Goal: Task Accomplishment & Management: Complete application form

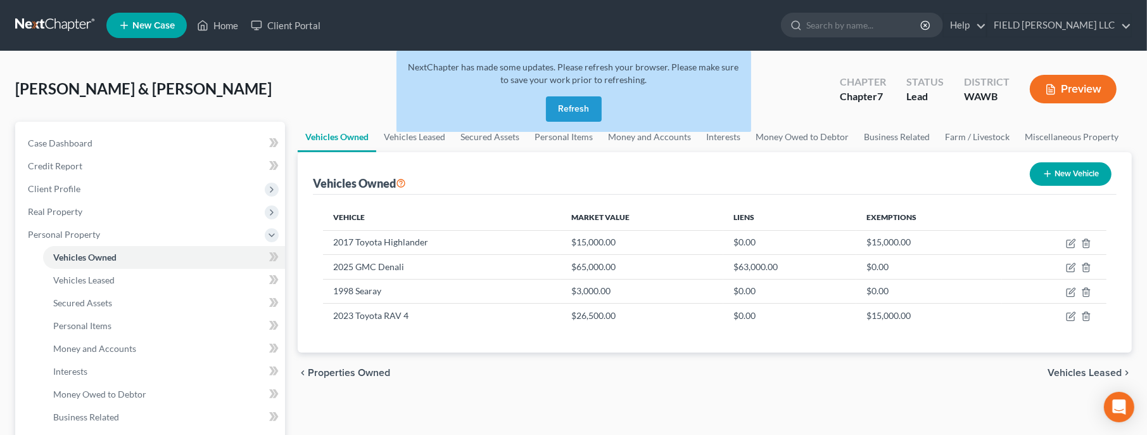
click at [589, 106] on button "Refresh" at bounding box center [574, 108] width 56 height 25
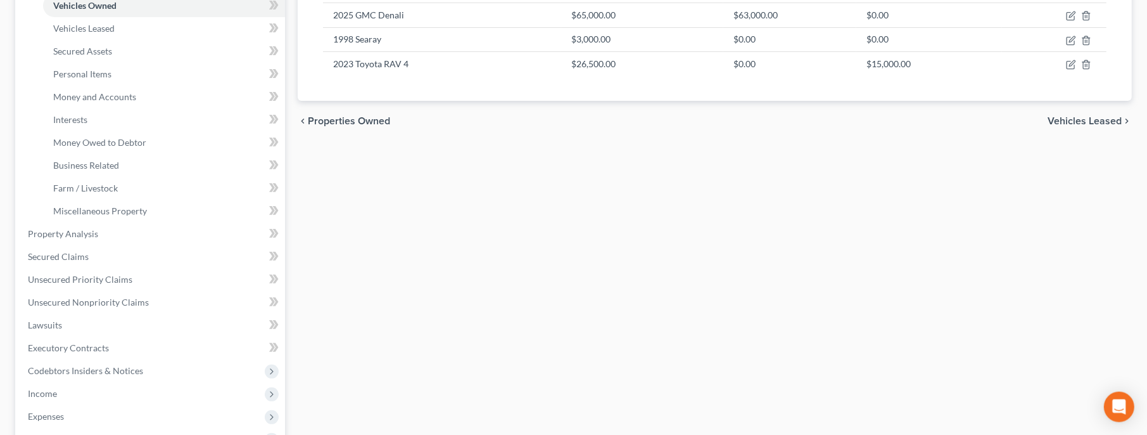
scroll to position [465, 0]
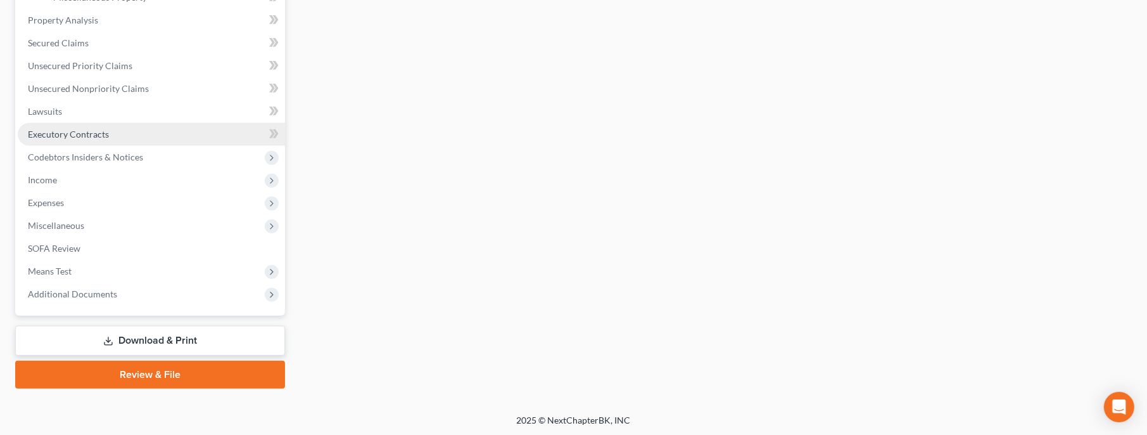
click at [75, 132] on span "Executory Contracts" at bounding box center [68, 134] width 81 height 11
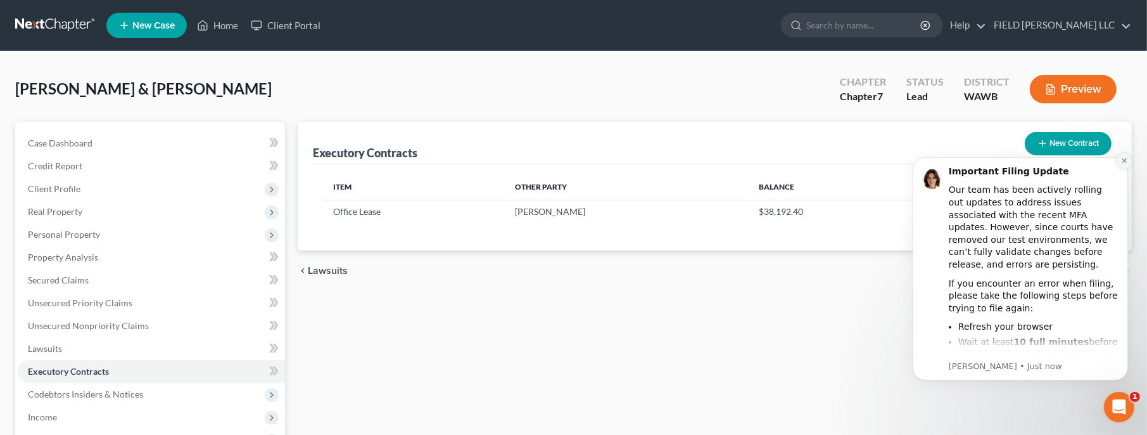
click at [1121, 162] on icon "Dismiss notification" at bounding box center [1124, 159] width 7 height 7
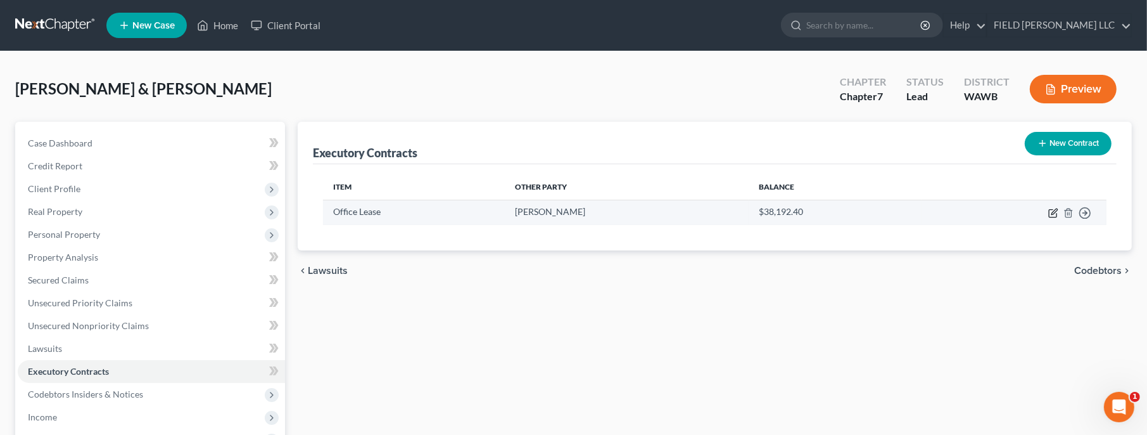
click at [1055, 211] on icon "button" at bounding box center [1054, 213] width 10 height 10
select select "3"
select select "50"
select select "3"
select select "0"
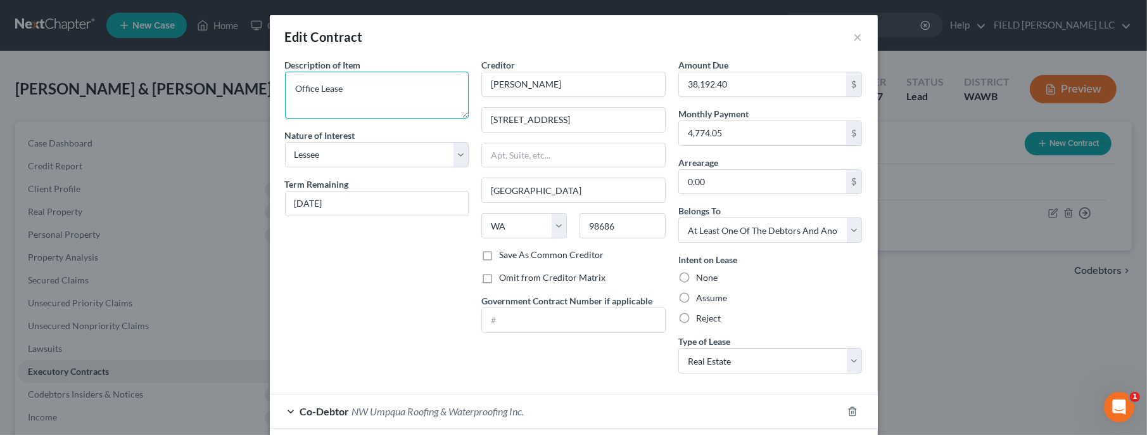
click at [349, 93] on textarea "Office Lease" at bounding box center [377, 95] width 184 height 47
drag, startPoint x: 369, startPoint y: 89, endPoint x: 295, endPoint y: 87, distance: 74.8
click at [295, 87] on textarea "Office Lease" at bounding box center [377, 95] width 184 height 47
click at [305, 112] on textarea "Personally guaranteed commercial lease for defunct business NW Umpqua Roofing a…" at bounding box center [377, 95] width 184 height 47
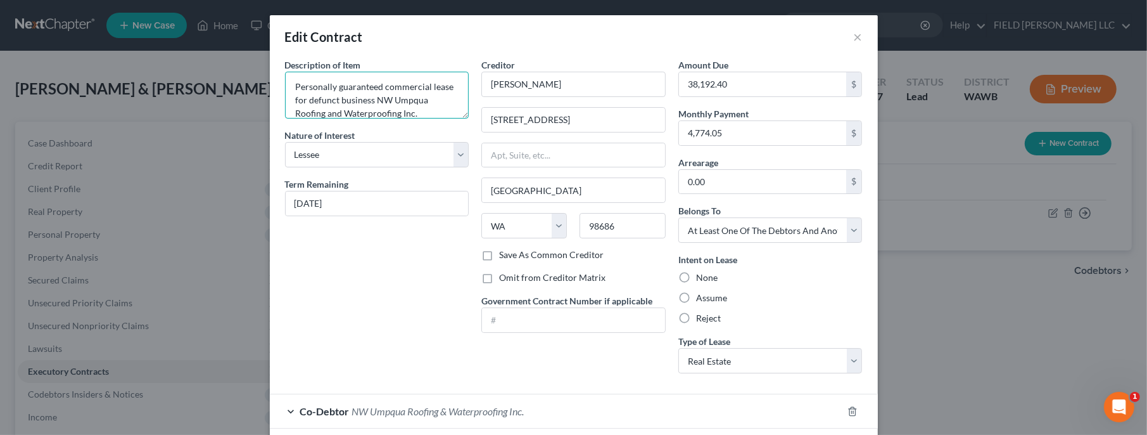
click at [305, 112] on textarea "Personally guaranteed commercial lease for defunct business NW Umpqua Roofing a…" at bounding box center [377, 95] width 184 height 47
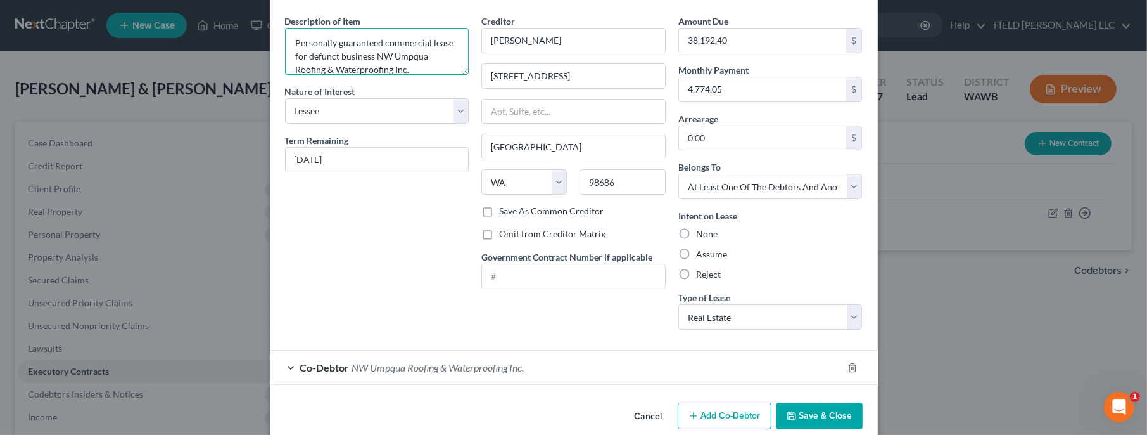
scroll to position [61, 0]
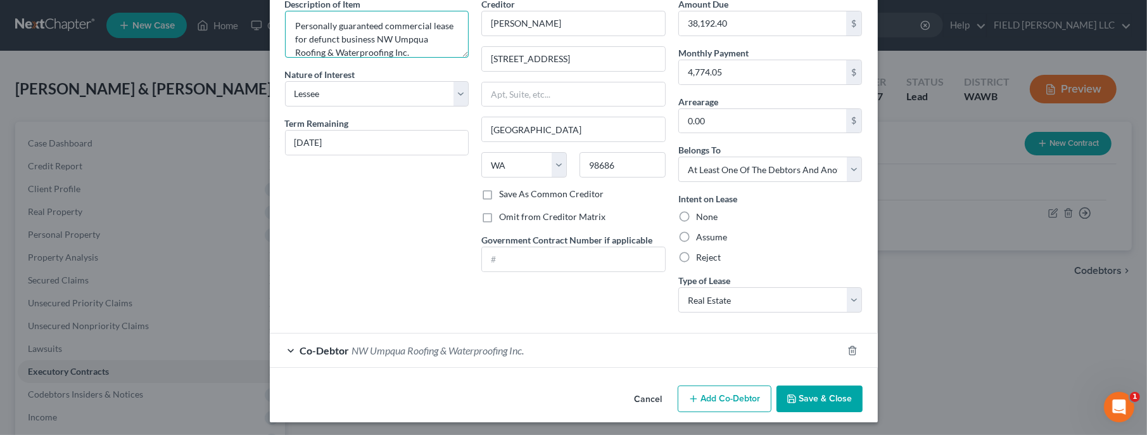
type textarea "Personally guaranteed commercial lease for defunct business NW Umpqua Roofing &…"
click at [807, 392] on button "Save & Close" at bounding box center [820, 398] width 86 height 27
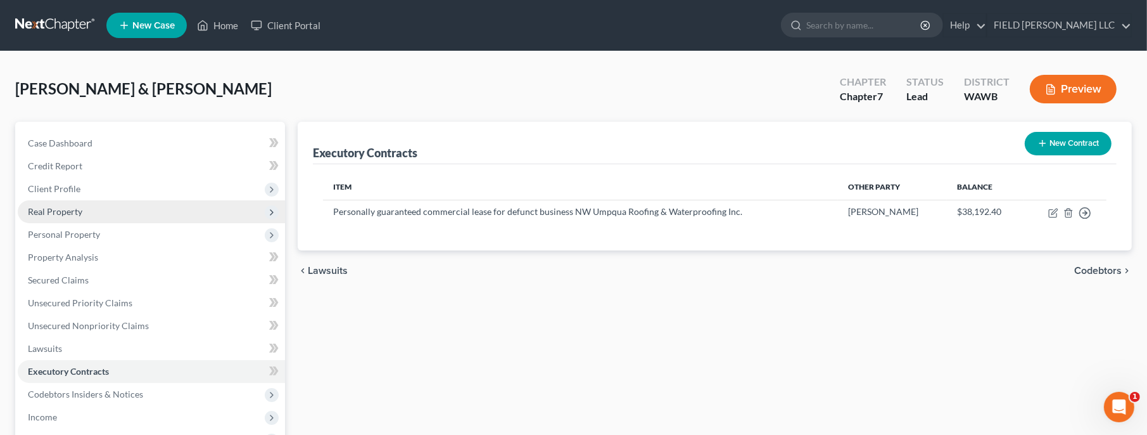
click at [65, 205] on span "Real Property" at bounding box center [151, 211] width 267 height 23
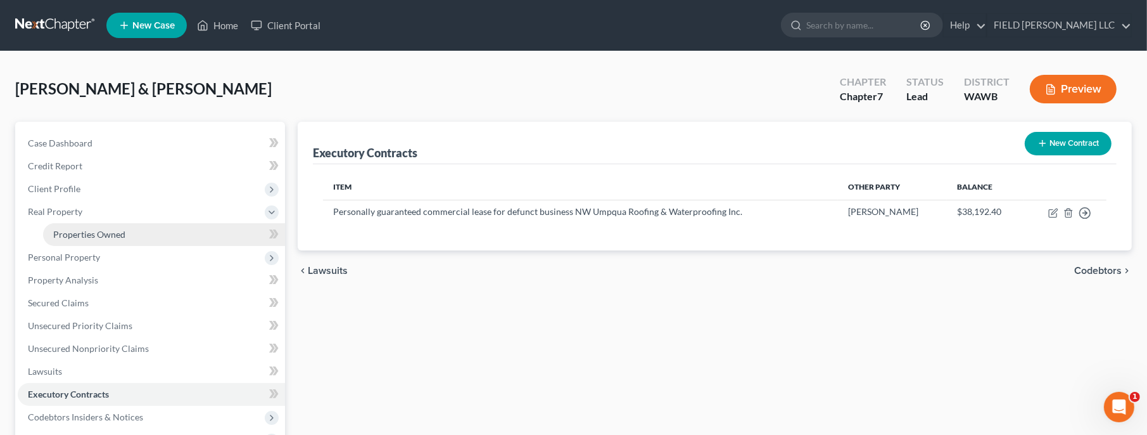
click at [73, 231] on span "Properties Owned" at bounding box center [89, 234] width 72 height 11
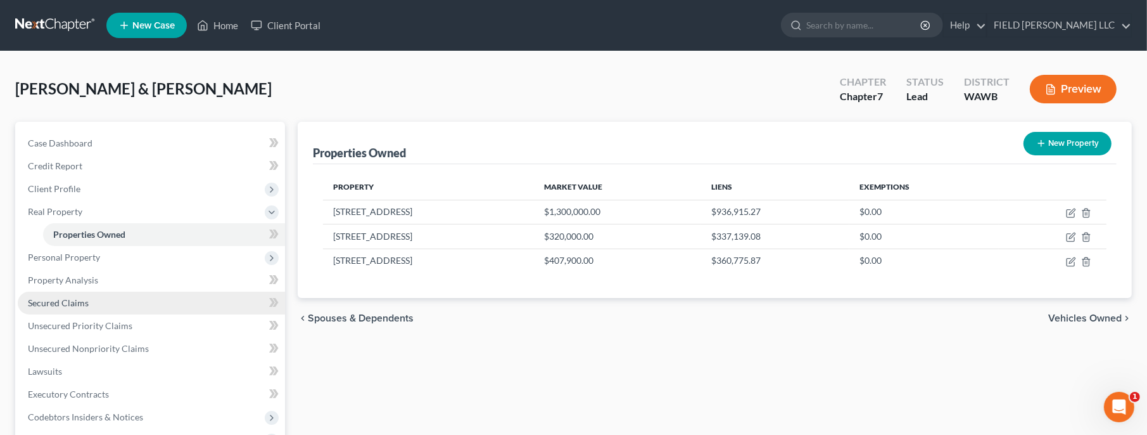
click at [64, 304] on span "Secured Claims" at bounding box center [58, 302] width 61 height 11
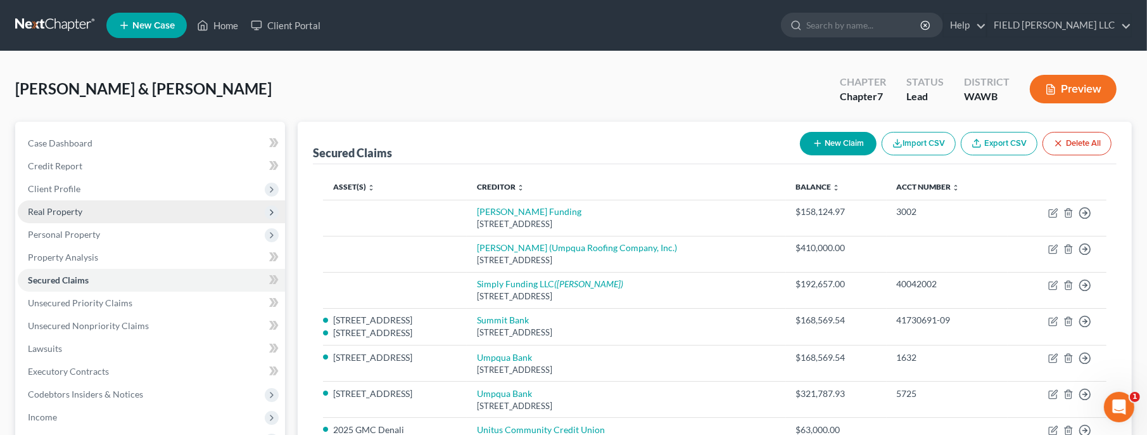
click at [51, 216] on span "Real Property" at bounding box center [55, 211] width 54 height 11
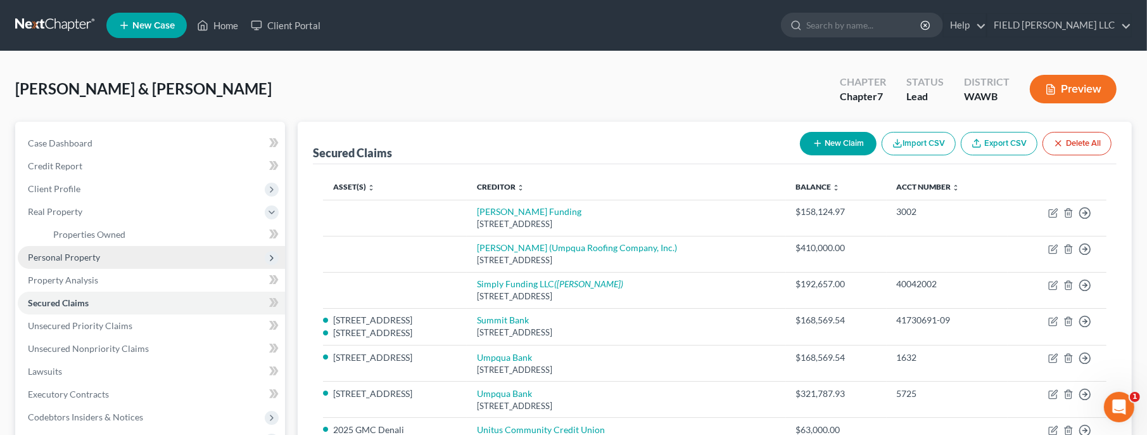
click at [60, 250] on span "Personal Property" at bounding box center [151, 257] width 267 height 23
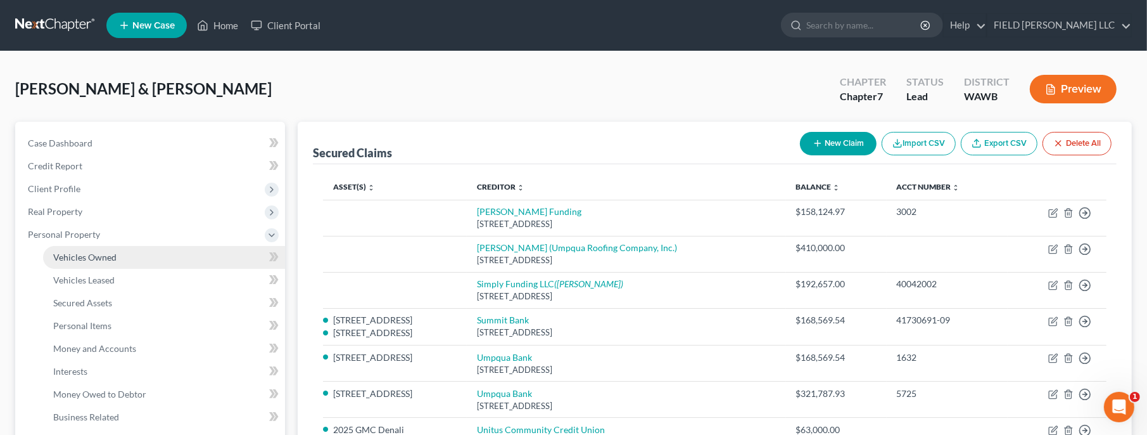
click at [66, 257] on span "Vehicles Owned" at bounding box center [84, 257] width 63 height 11
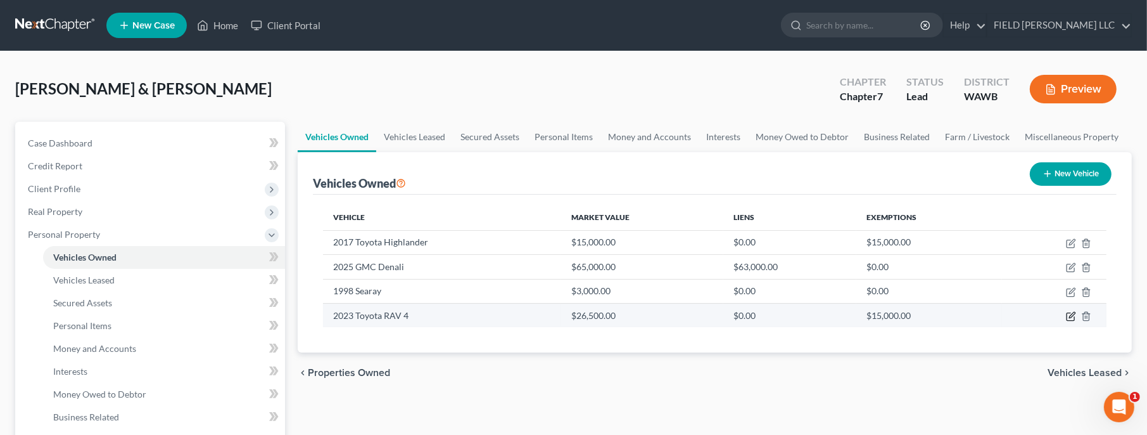
click at [1071, 316] on icon "button" at bounding box center [1073, 315] width 6 height 6
select select "0"
select select "3"
select select "1"
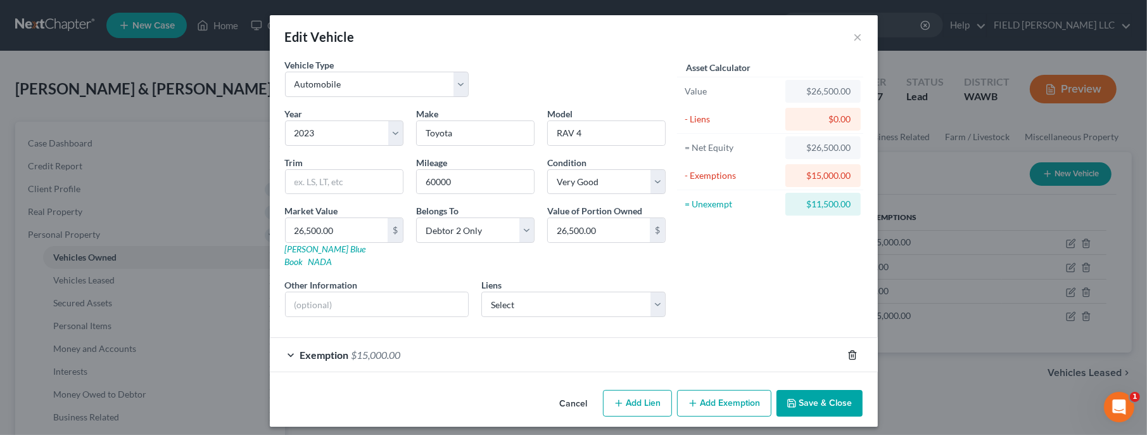
click at [853, 350] on icon "button" at bounding box center [853, 355] width 10 height 10
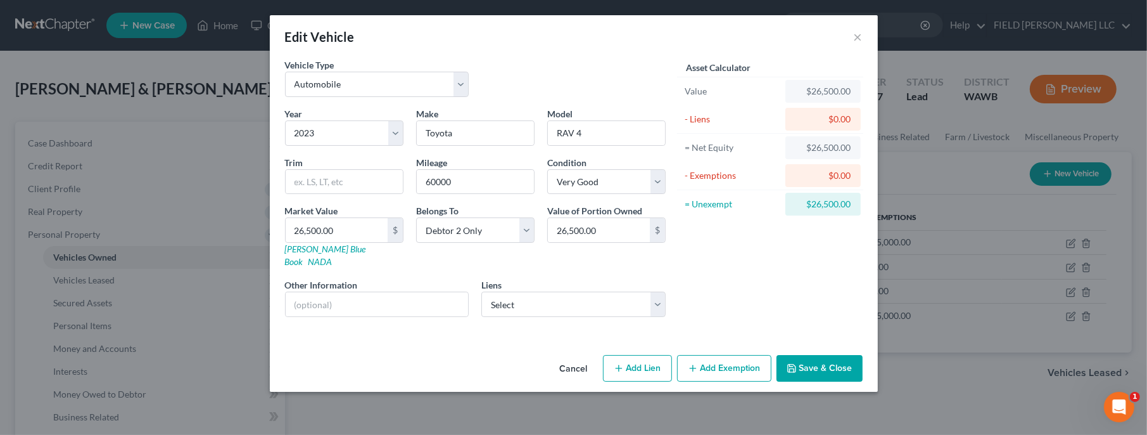
click at [841, 355] on button "Save & Close" at bounding box center [820, 368] width 86 height 27
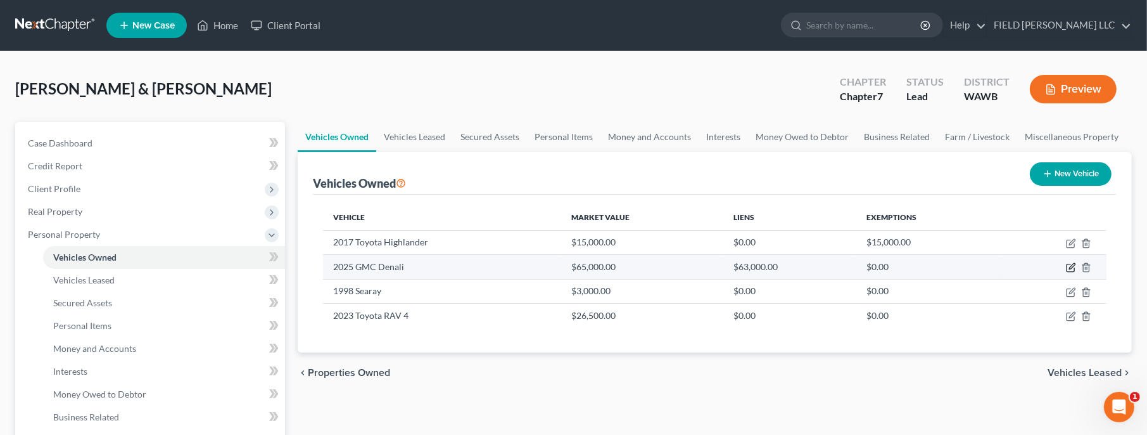
click at [1069, 269] on icon "button" at bounding box center [1071, 267] width 10 height 10
select select "1"
select select "0"
select select "2"
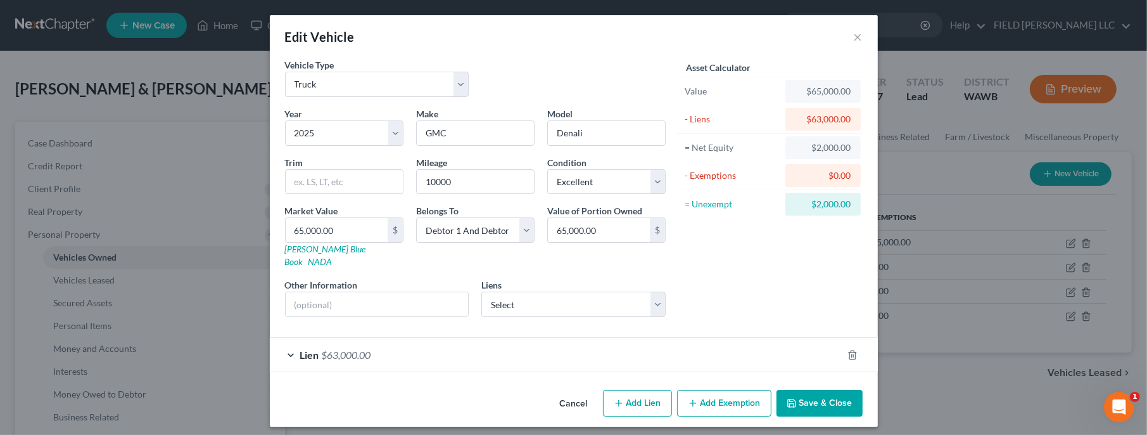
click at [578, 391] on button "Cancel" at bounding box center [574, 403] width 48 height 25
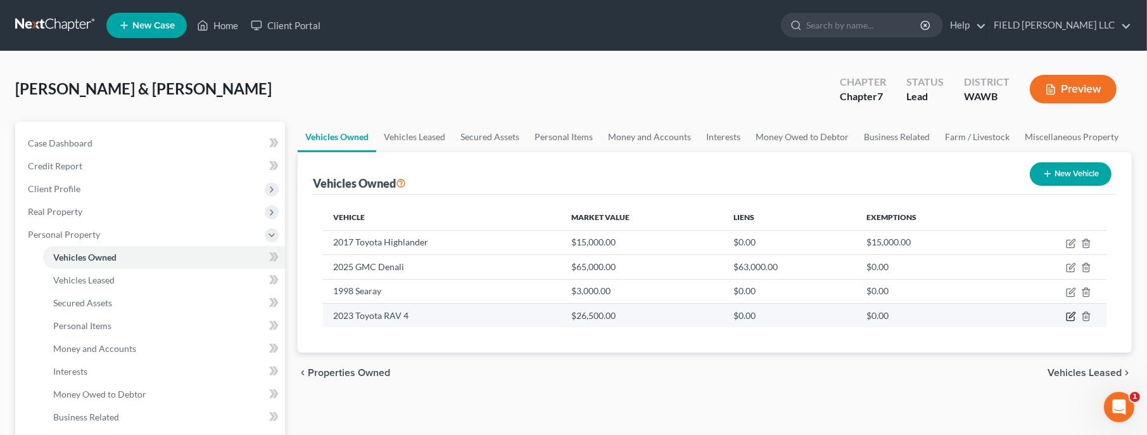
click at [1073, 313] on icon "button" at bounding box center [1071, 316] width 10 height 10
select select "0"
select select "3"
select select "1"
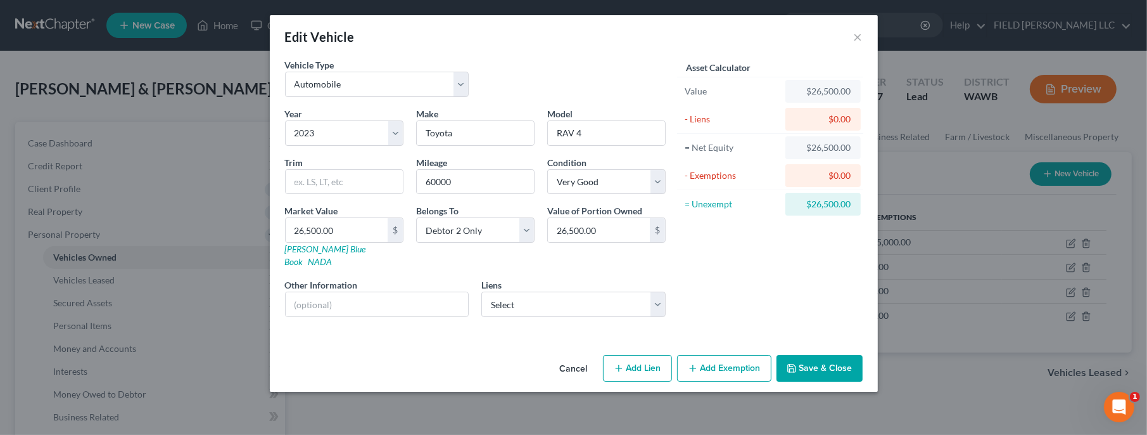
click at [722, 359] on button "Add Exemption" at bounding box center [724, 368] width 94 height 27
select select "2"
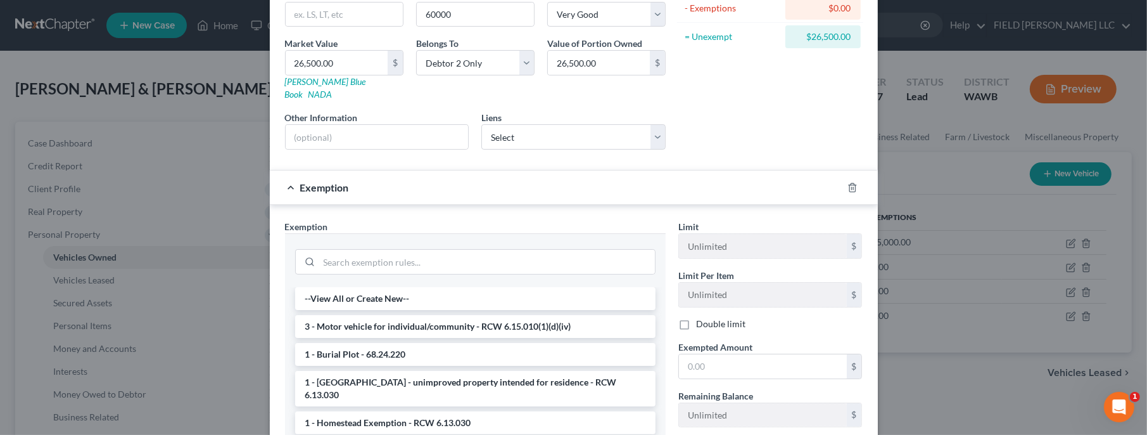
scroll to position [251, 0]
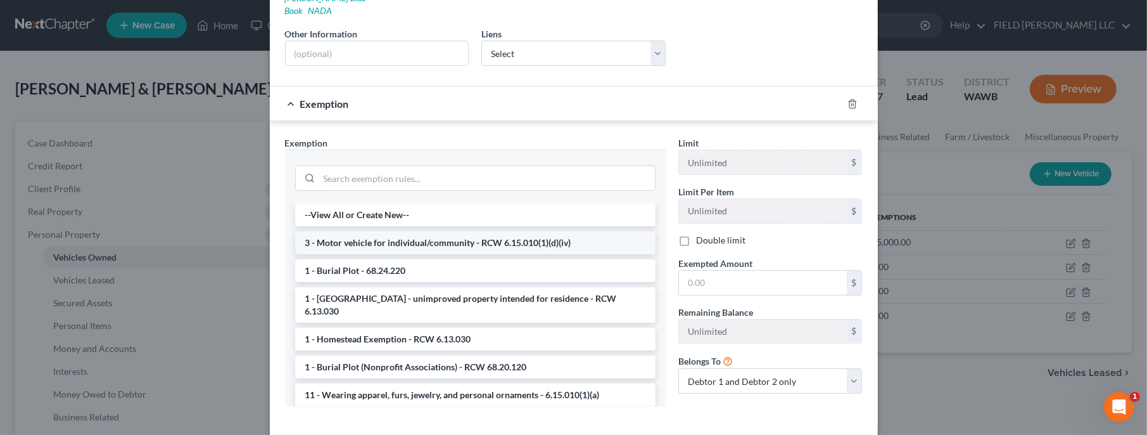
click at [535, 234] on li "3 - Motor vehicle for individual/community - RCW 6.15.010(1)(d)(iv)" at bounding box center [475, 242] width 361 height 23
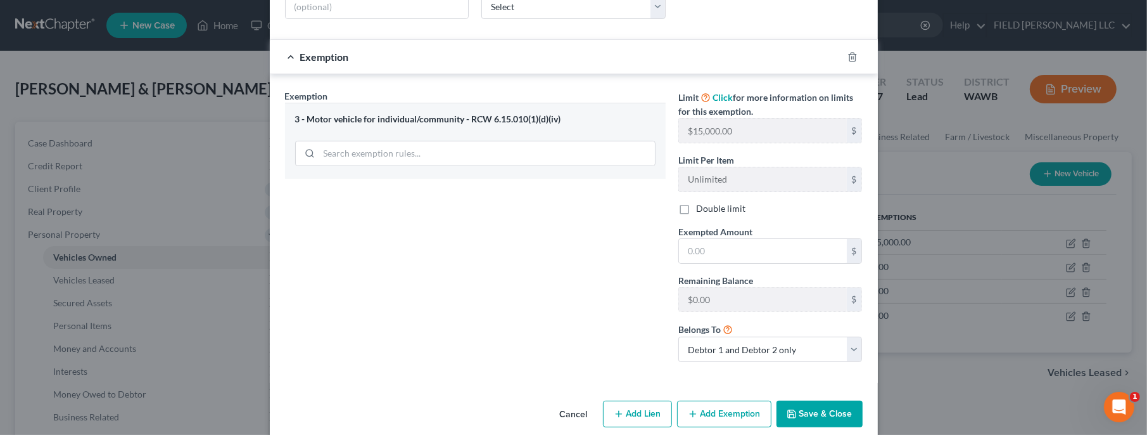
scroll to position [298, 0]
click at [802, 400] on button "Save & Close" at bounding box center [820, 413] width 86 height 27
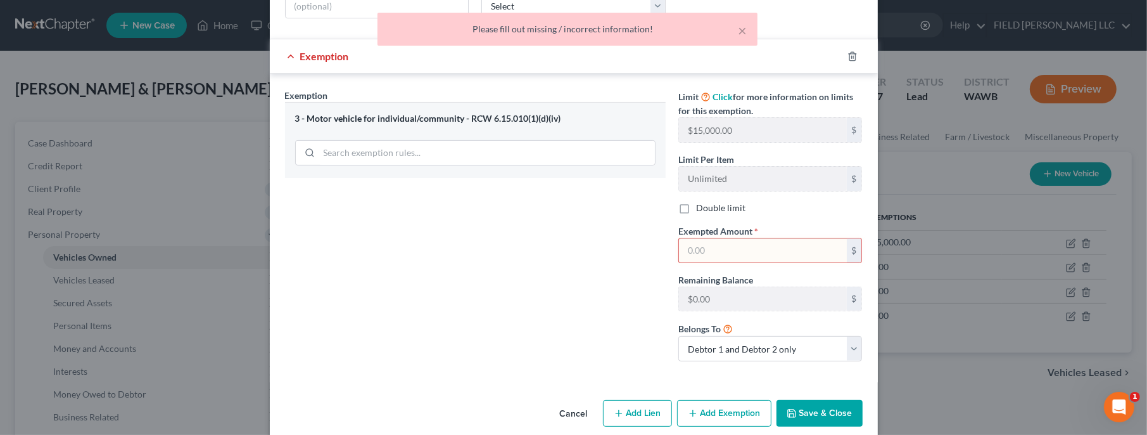
click at [699, 242] on input "text" at bounding box center [763, 250] width 168 height 24
type input "15,000"
click at [812, 400] on button "Save & Close" at bounding box center [820, 413] width 86 height 27
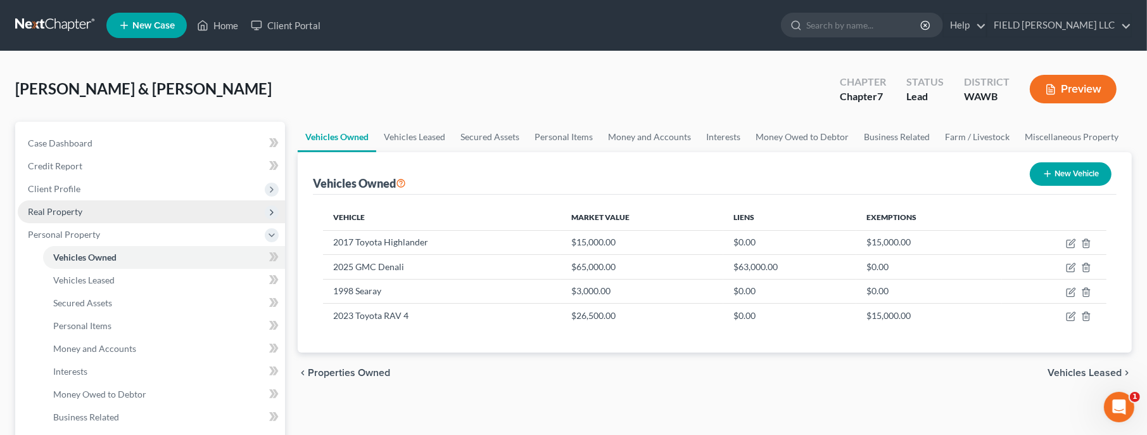
click at [84, 219] on span "Real Property" at bounding box center [151, 211] width 267 height 23
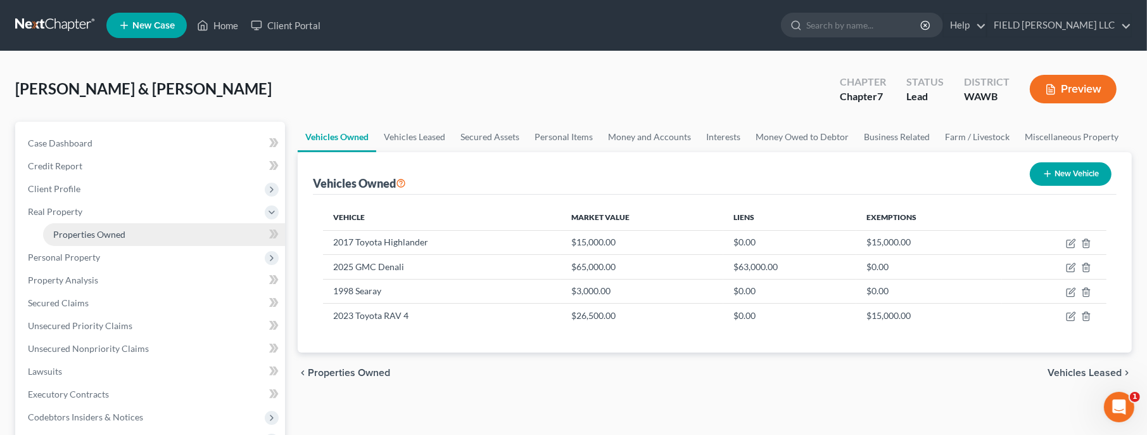
click at [94, 235] on span "Properties Owned" at bounding box center [89, 234] width 72 height 11
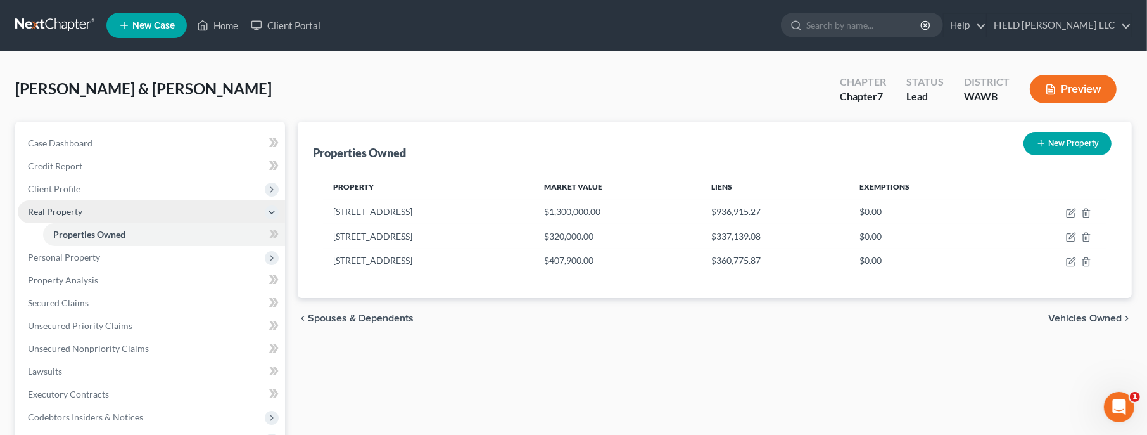
click at [76, 210] on span "Real Property" at bounding box center [55, 211] width 54 height 11
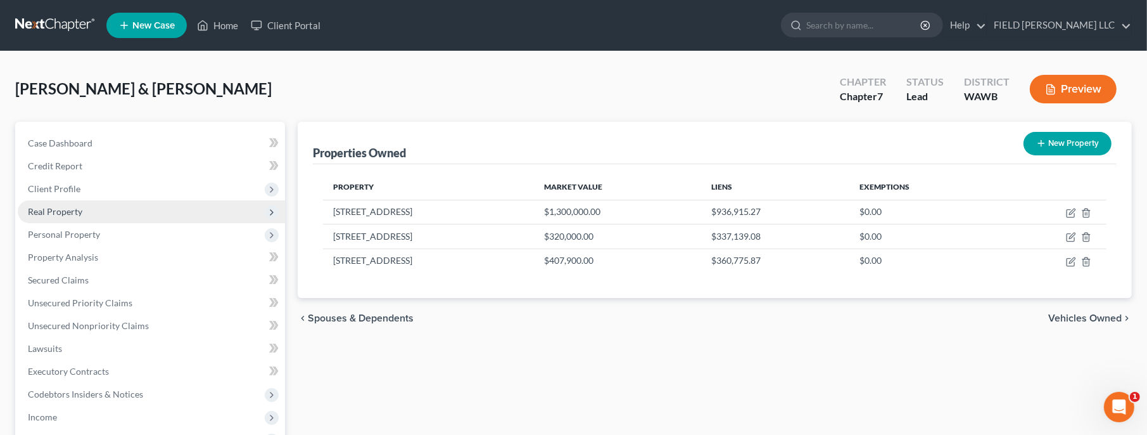
click at [72, 212] on span "Real Property" at bounding box center [55, 211] width 54 height 11
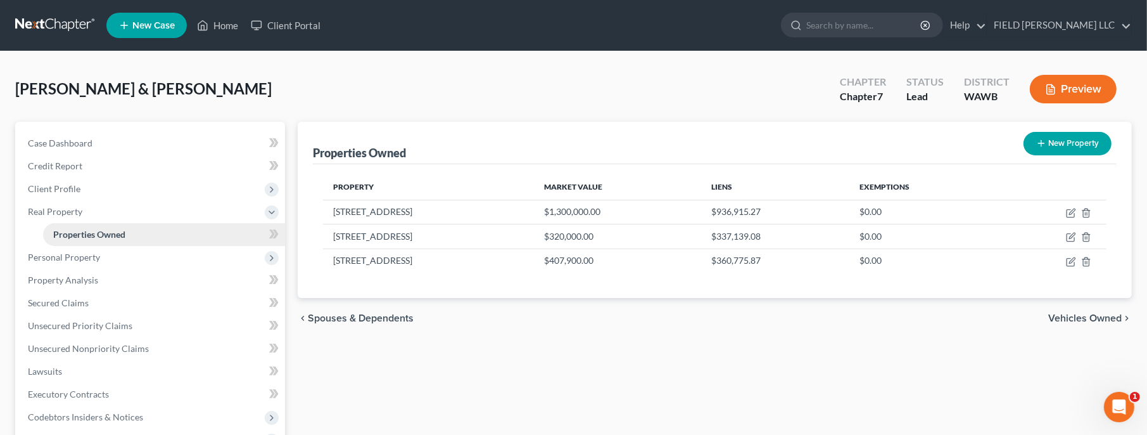
click at [79, 233] on span "Properties Owned" at bounding box center [89, 234] width 72 height 11
click at [80, 300] on span "Secured Claims" at bounding box center [58, 302] width 61 height 11
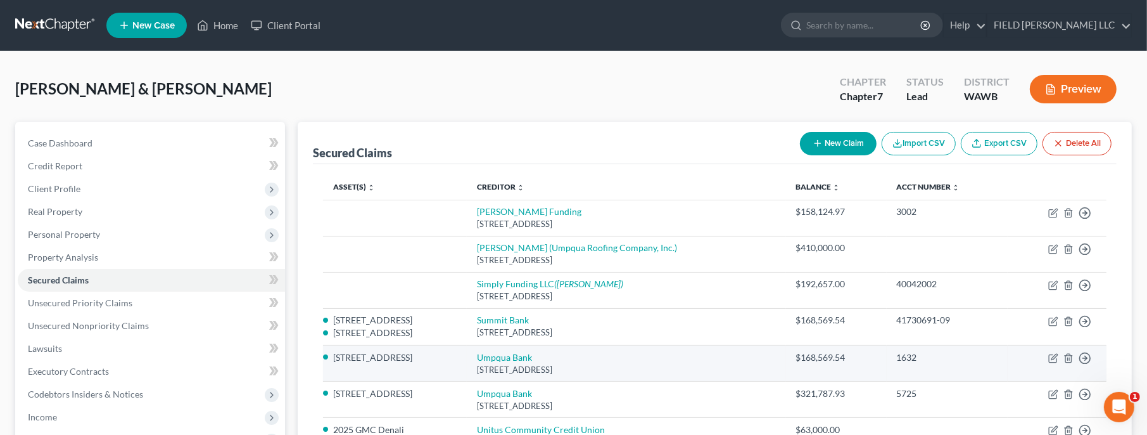
scroll to position [237, 0]
